Goal: Find specific page/section: Find specific page/section

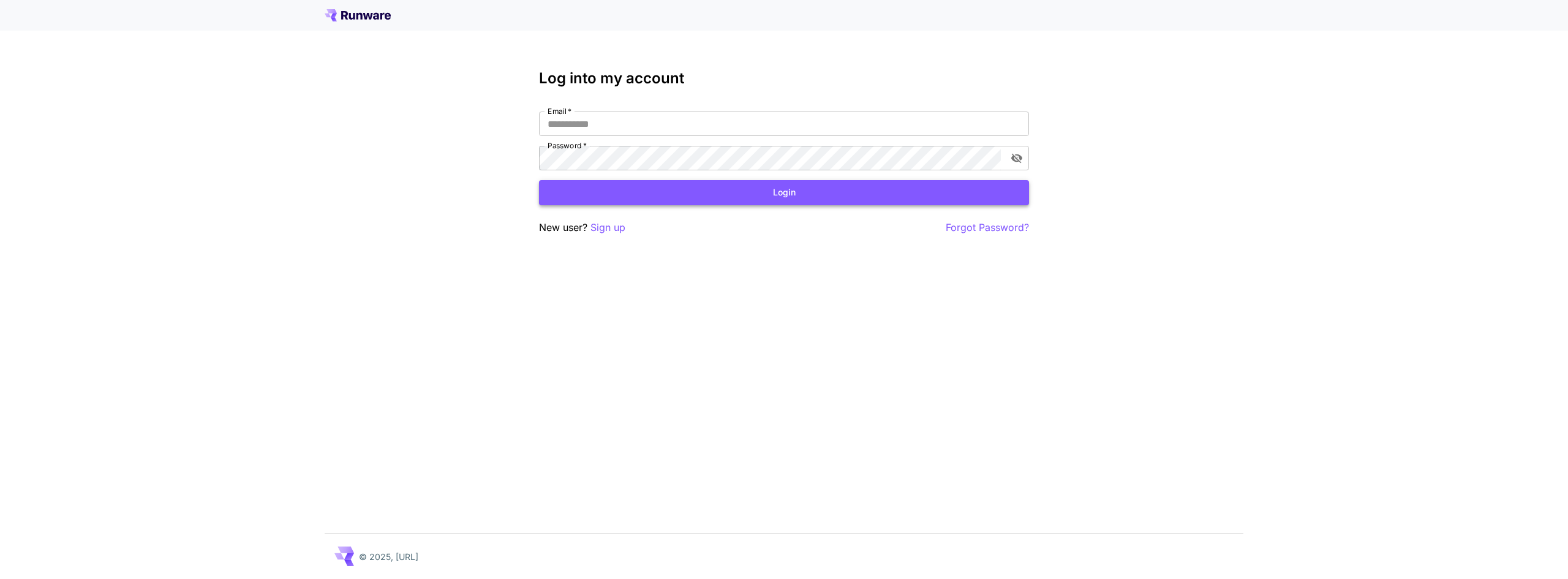
type input "**********"
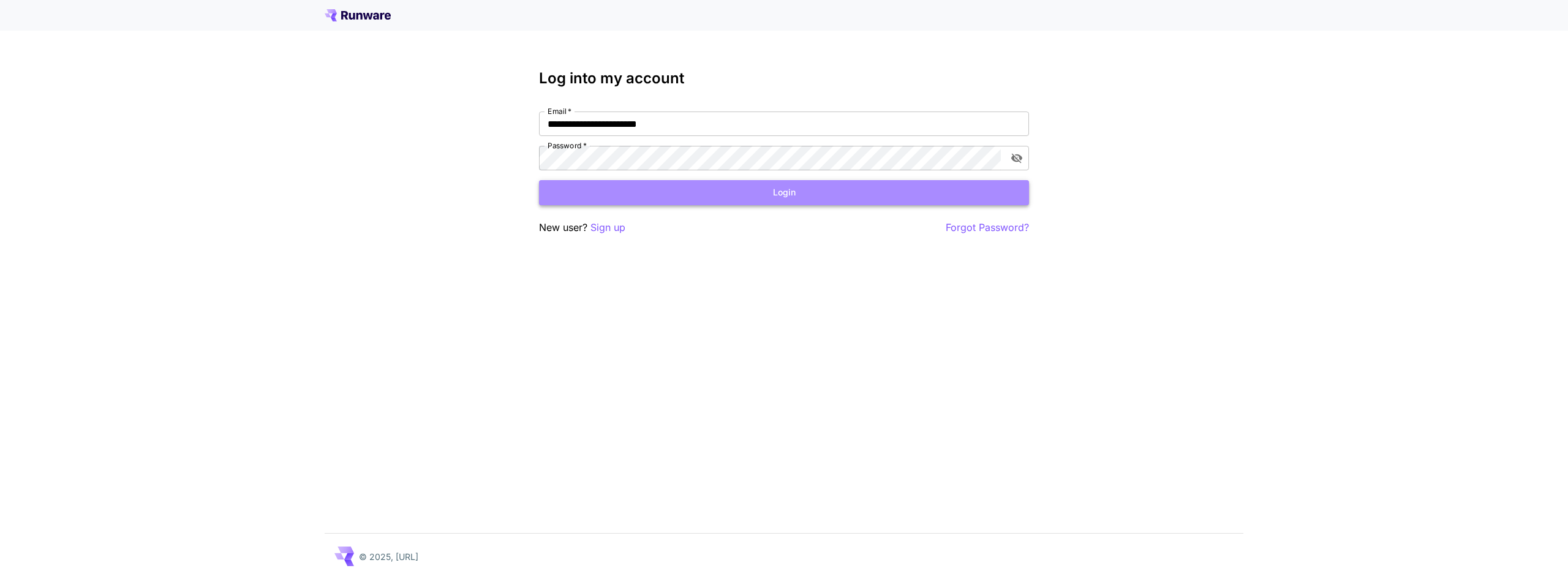
click at [740, 195] on button "Login" at bounding box center [784, 192] width 490 height 25
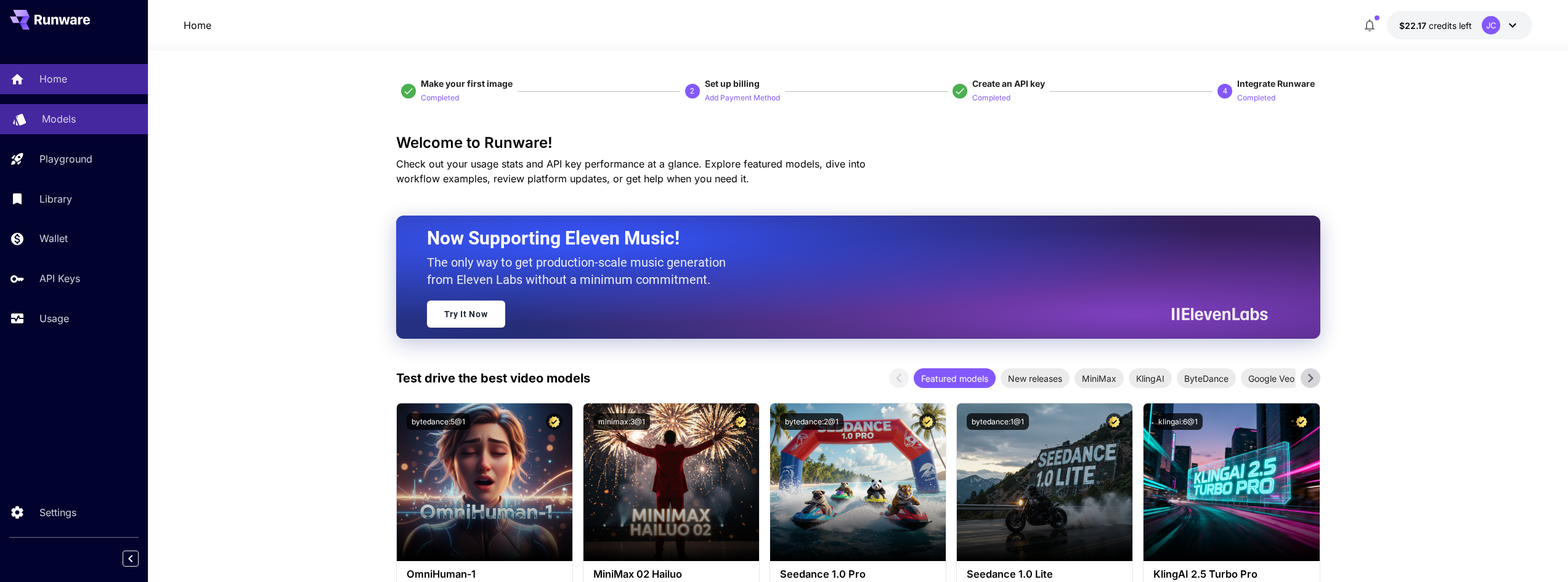
click at [54, 119] on p "Models" at bounding box center [59, 118] width 34 height 14
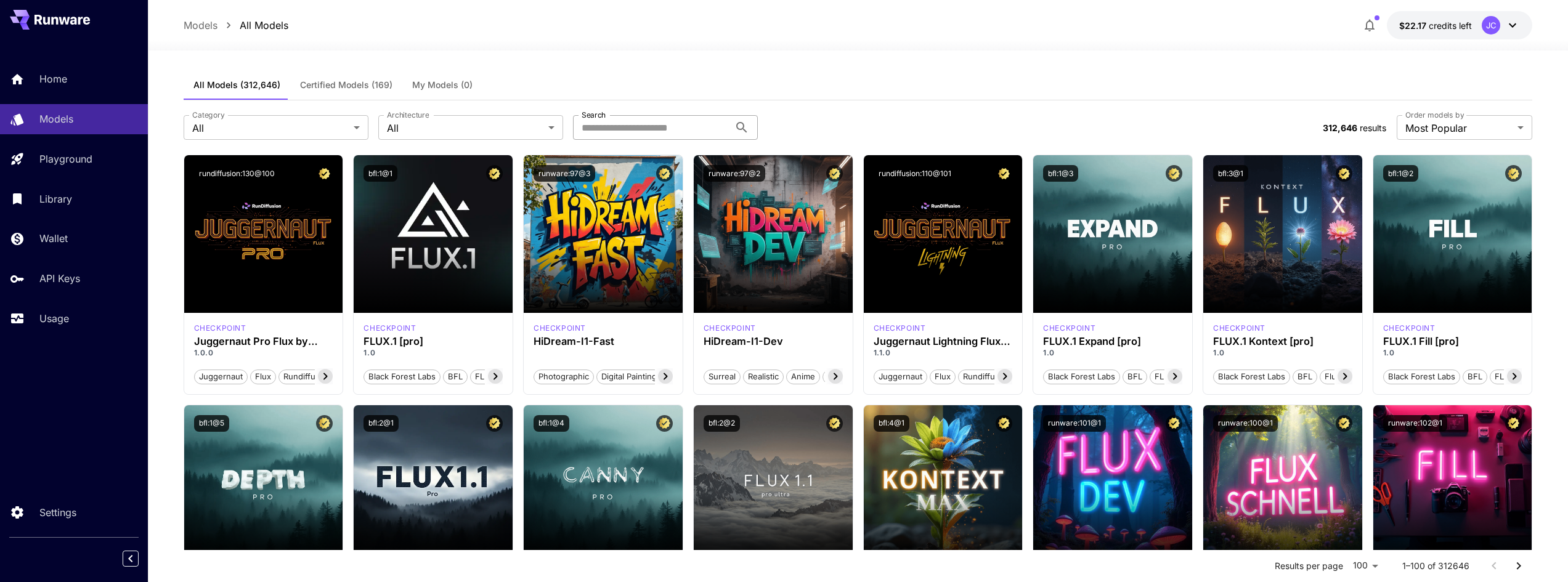
click at [660, 131] on input "Search" at bounding box center [651, 127] width 156 height 25
